Goal: Use online tool/utility: Utilize a website feature to perform a specific function

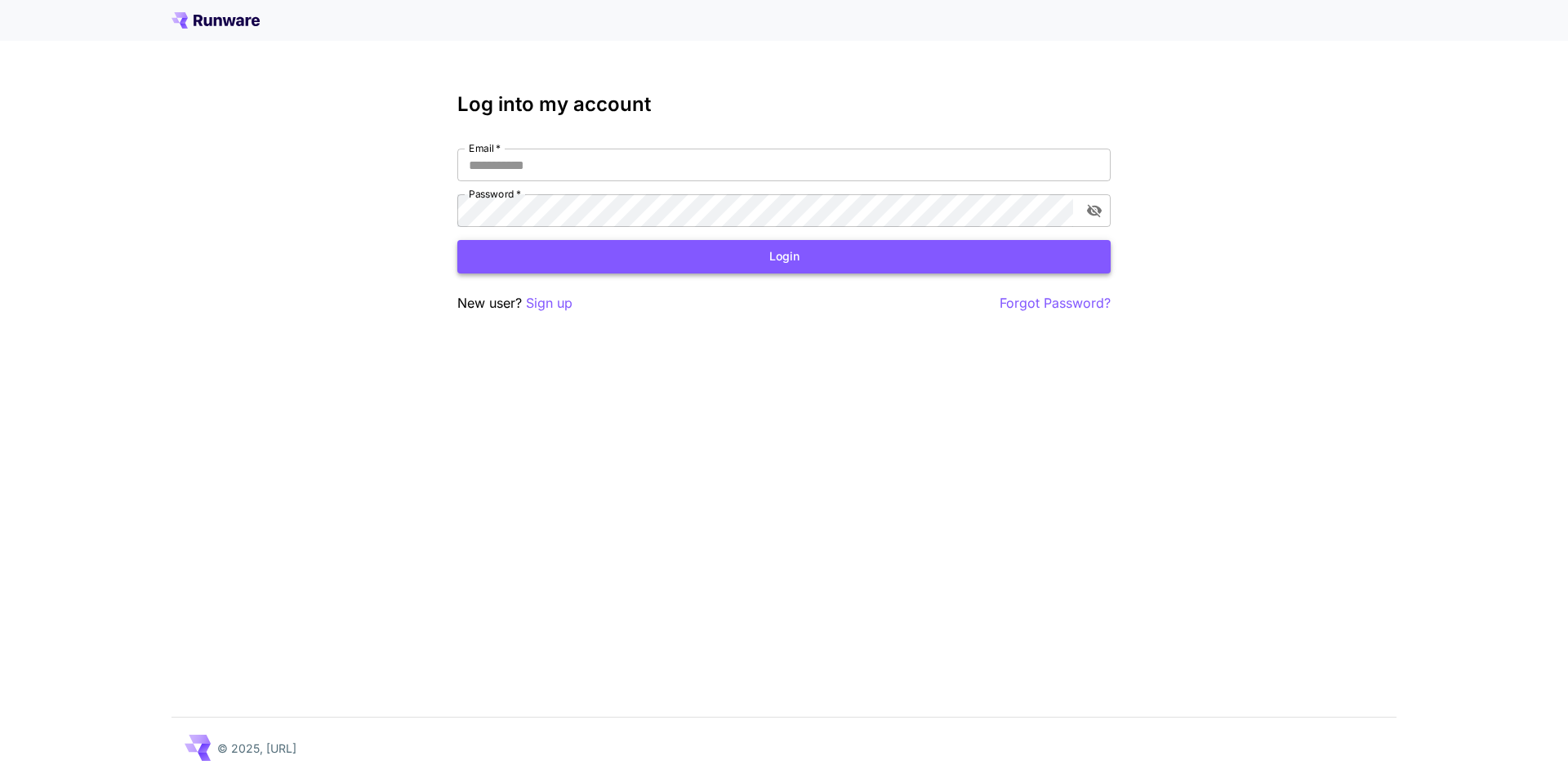
type input "**********"
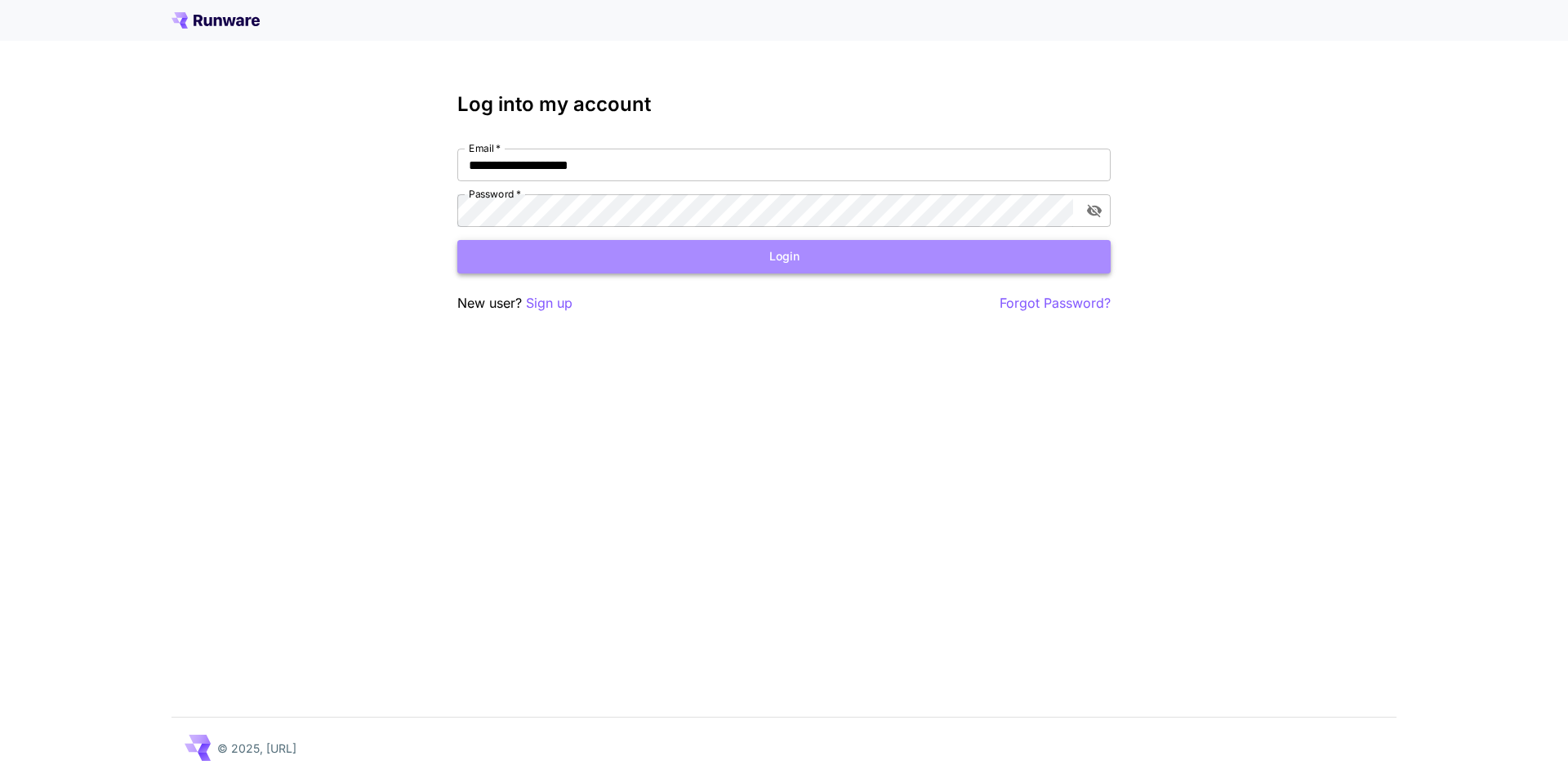
click at [658, 264] on button "Login" at bounding box center [784, 256] width 653 height 34
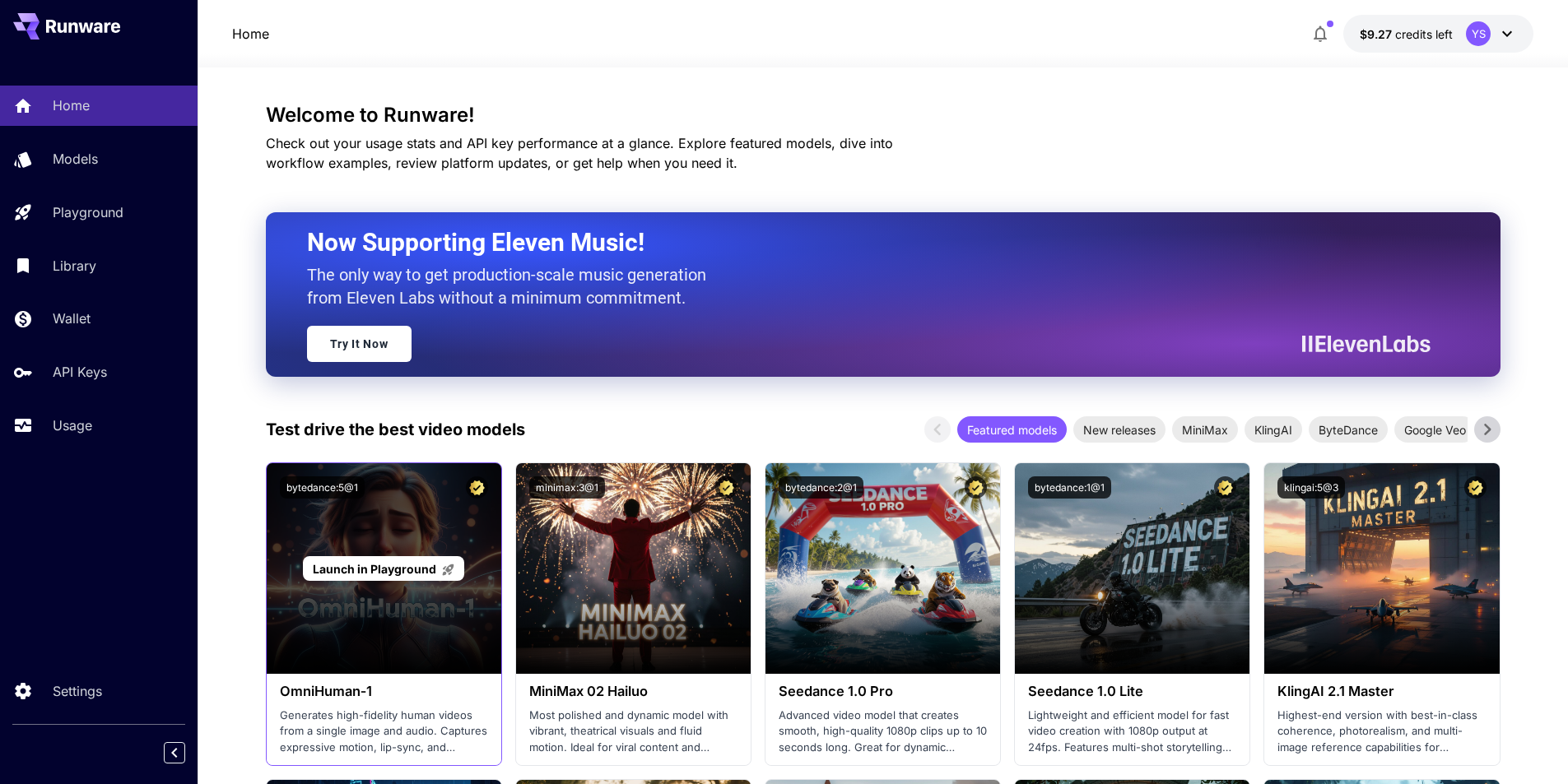
click at [381, 572] on span "Launch in Playground" at bounding box center [374, 569] width 123 height 14
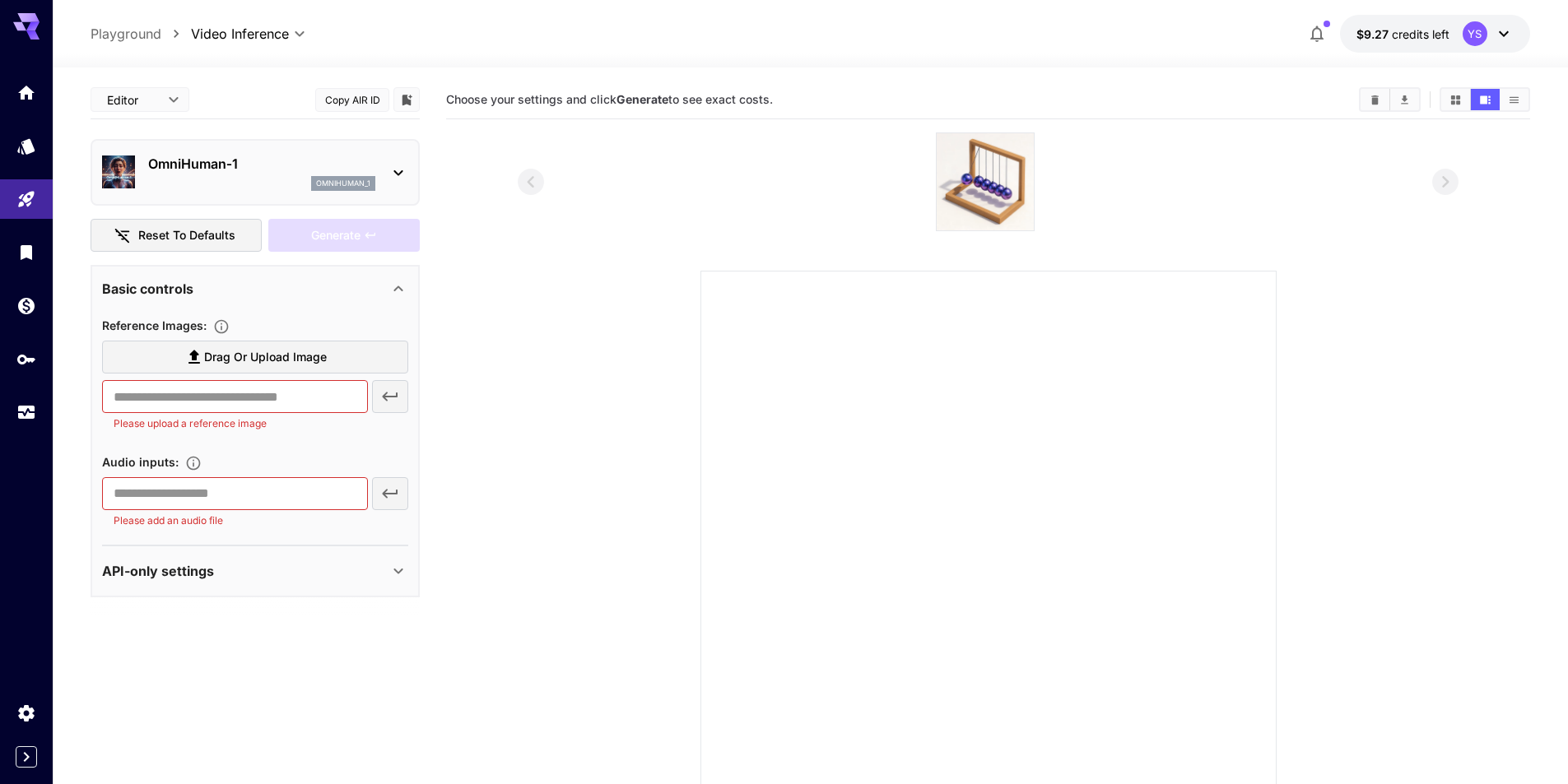
click at [249, 157] on p "OmniHuman‑1" at bounding box center [262, 164] width 227 height 20
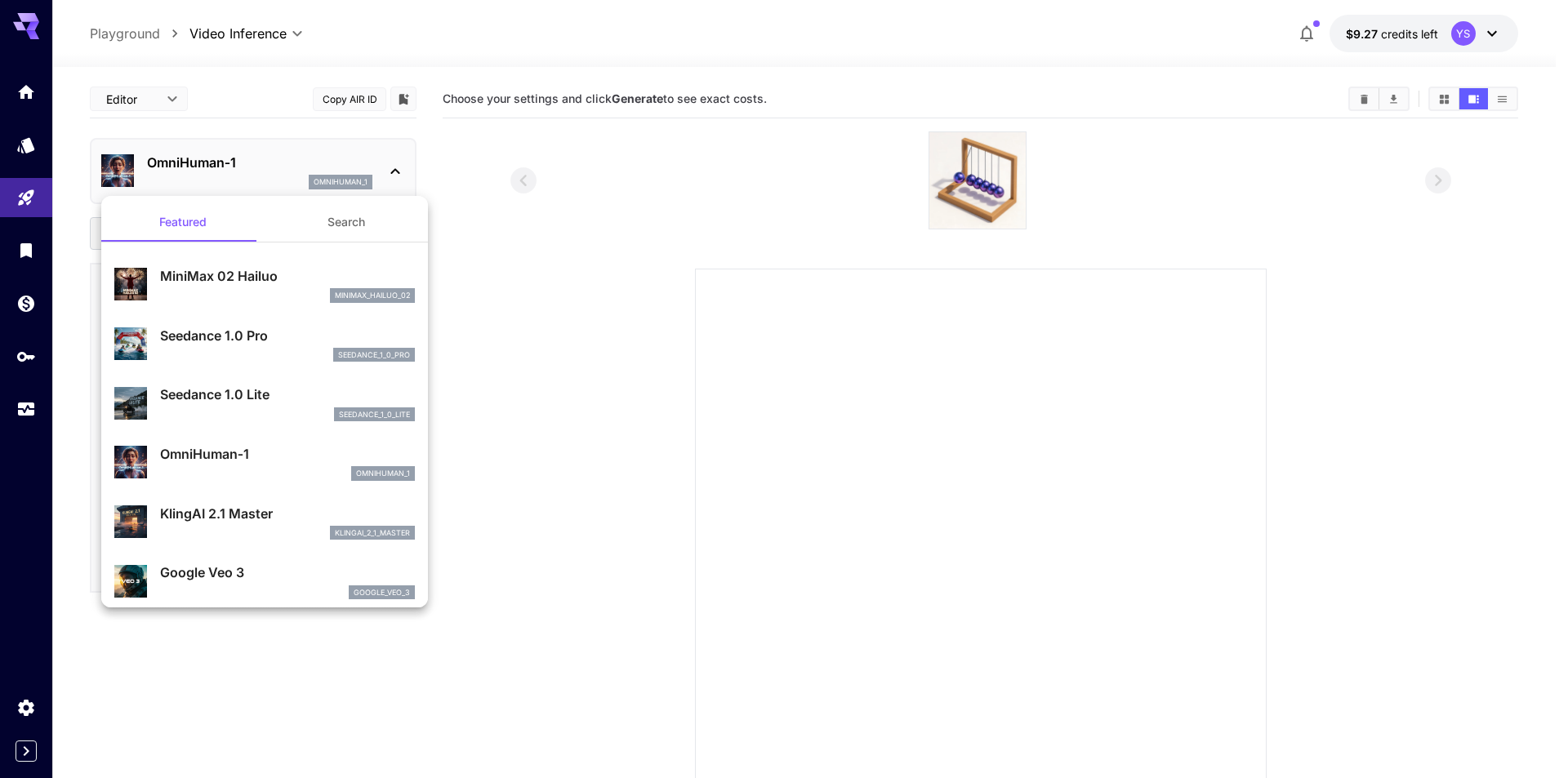
click at [247, 156] on div at bounding box center [784, 389] width 1568 height 778
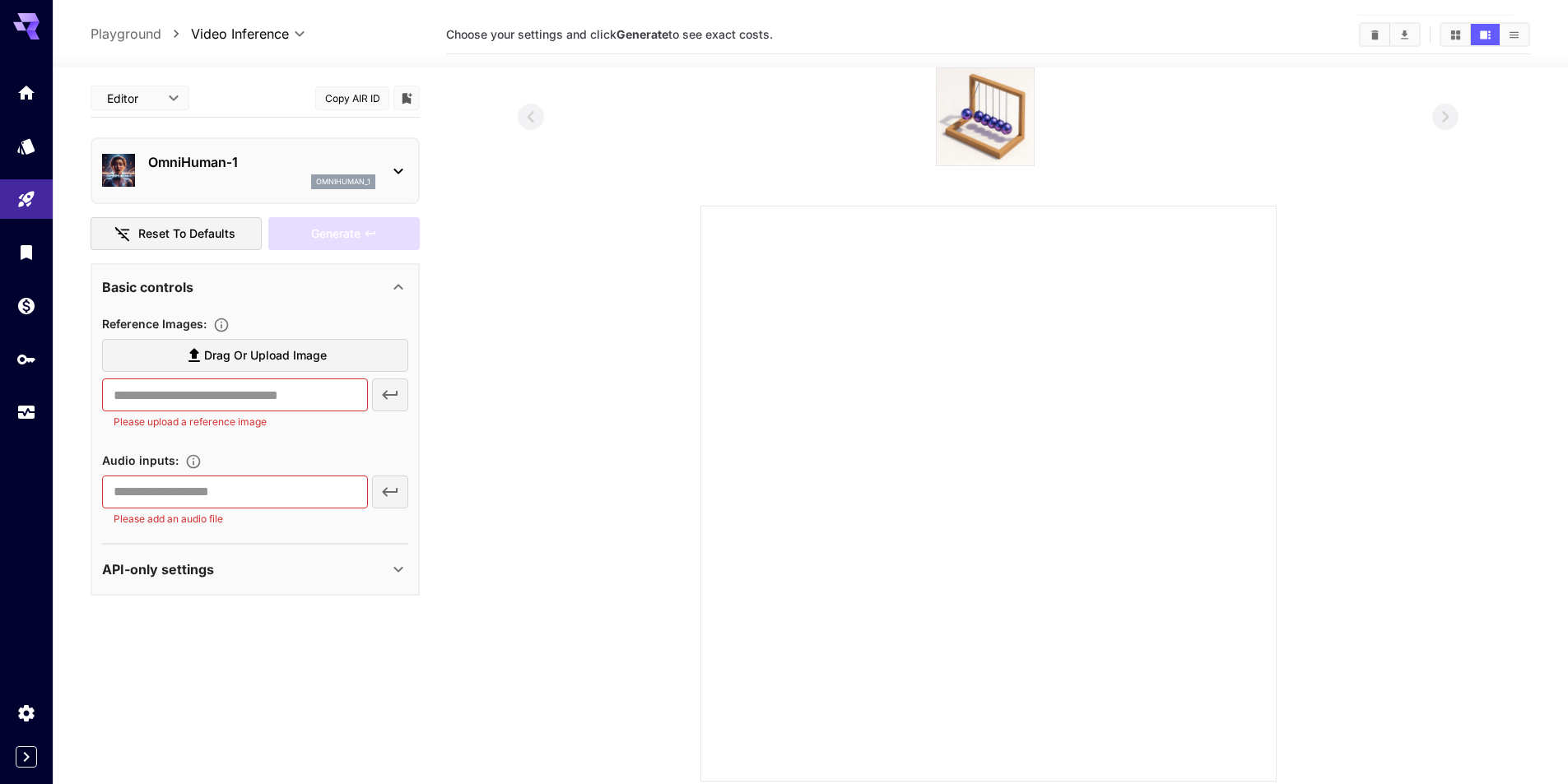
scroll to position [130, 0]
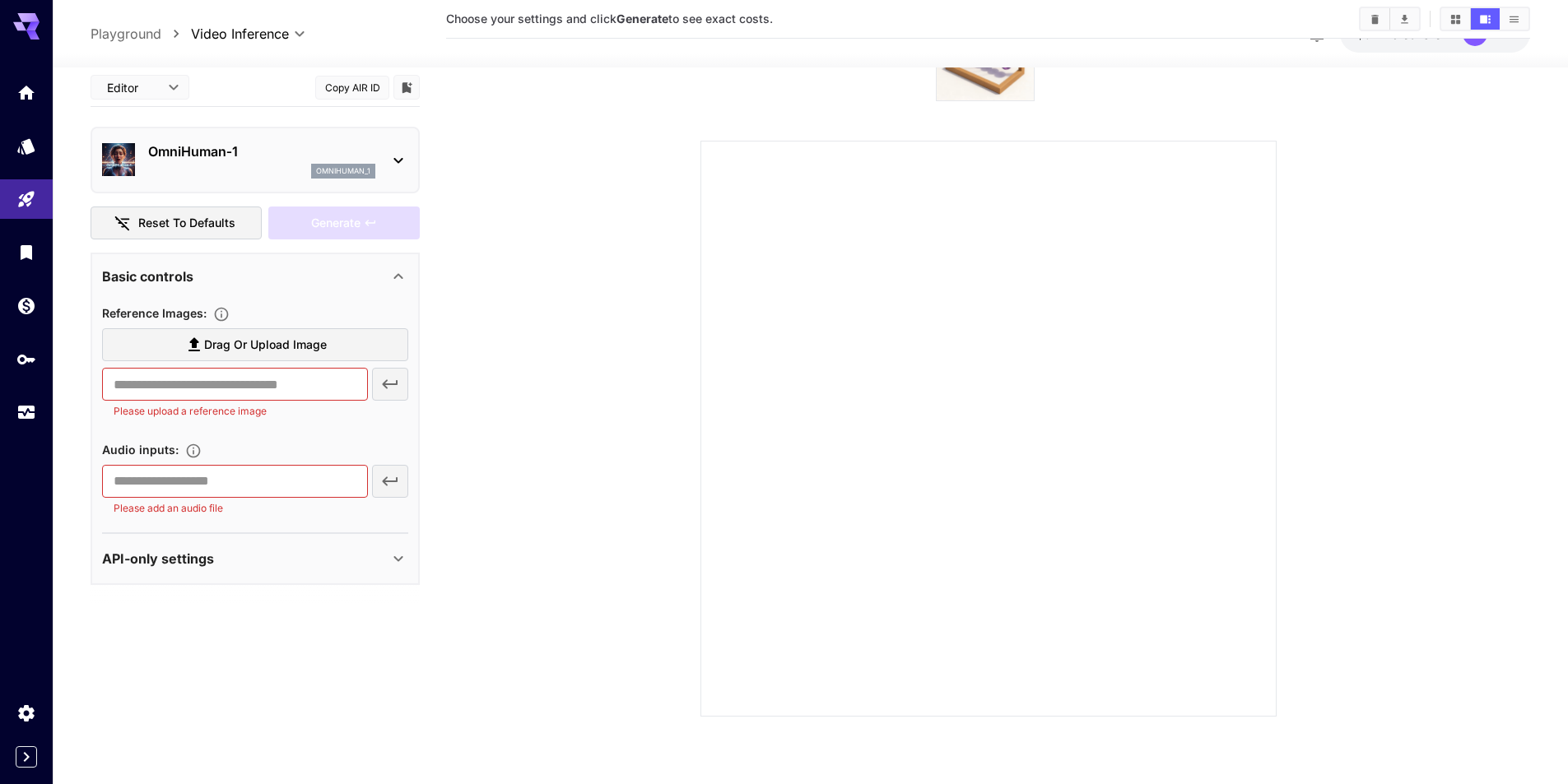
click at [247, 539] on div "API-only settings" at bounding box center [255, 559] width 306 height 40
click at [255, 551] on div "API-only settings" at bounding box center [245, 559] width 286 height 20
